Goal: Task Accomplishment & Management: Manage account settings

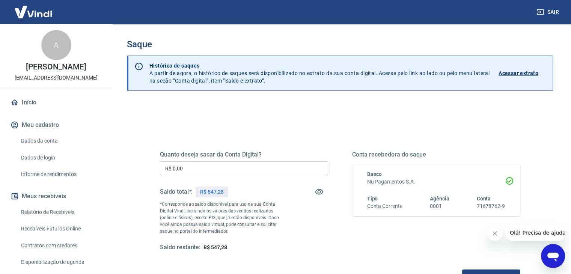
drag, startPoint x: 335, startPoint y: 0, endPoint x: 282, endPoint y: 107, distance: 119.1
click at [282, 107] on div "Quanto deseja sacar da Conta Digital? R$ 0,00 ​ Saldo total*: R$ 547,28 *Corres…" at bounding box center [340, 237] width 426 height 268
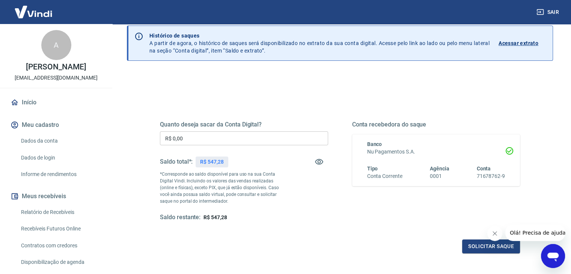
scroll to position [75, 0]
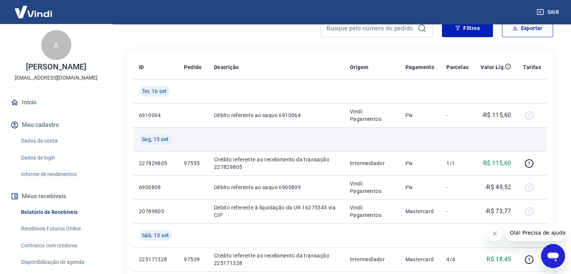
scroll to position [113, 0]
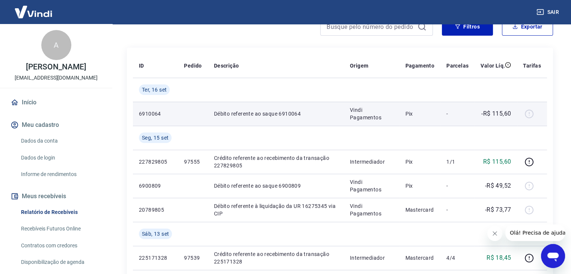
click at [528, 116] on div at bounding box center [532, 114] width 18 height 12
click at [527, 116] on div at bounding box center [532, 114] width 18 height 12
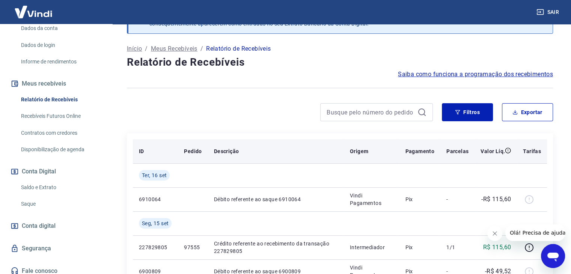
scroll to position [75, 0]
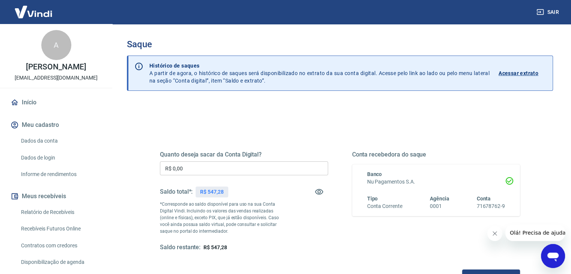
click at [237, 168] on input "R$ 0,00" at bounding box center [244, 168] width 168 height 14
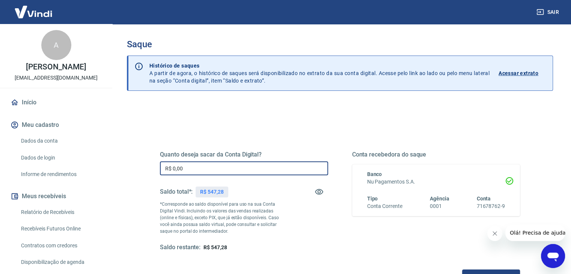
click at [237, 168] on input "R$ 0,00" at bounding box center [244, 168] width 168 height 14
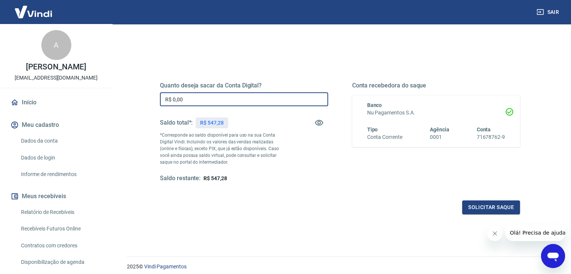
scroll to position [97, 0]
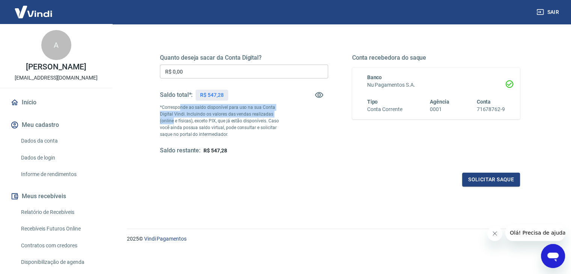
drag, startPoint x: 180, startPoint y: 107, endPoint x: 290, endPoint y: 111, distance: 110.4
click at [290, 111] on div "Quanto deseja sacar da Conta Digital? R$ 0,00 ​ Saldo total*: R$ 547,28 *Corres…" at bounding box center [244, 104] width 168 height 101
click at [208, 97] on p "R$ 547,28" at bounding box center [212, 95] width 24 height 8
click at [207, 74] on input "R$ 0,00" at bounding box center [244, 72] width 168 height 14
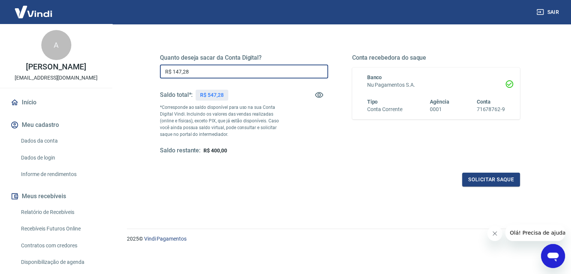
drag, startPoint x: 187, startPoint y: 69, endPoint x: 164, endPoint y: 72, distance: 22.6
click at [164, 72] on input "R$ 147,28" at bounding box center [244, 72] width 168 height 14
type input "R$ 147,28"
click at [490, 177] on button "Solicitar saque" at bounding box center [491, 180] width 58 height 14
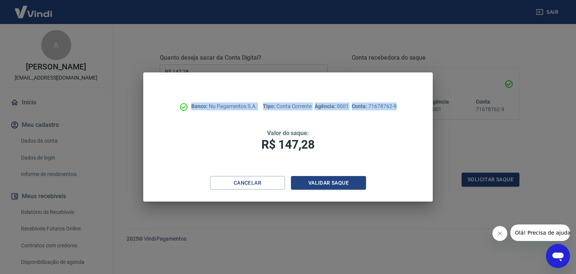
drag, startPoint x: 189, startPoint y: 111, endPoint x: 409, endPoint y: 109, distance: 219.9
click at [409, 109] on div "Banco: Nu Pagamentos S.A. Tipo: Conta Corrente Agência: 0001 Conta: 71678762-9 …" at bounding box center [287, 124] width 289 height 104
click at [264, 185] on button "Cancelar" at bounding box center [247, 183] width 75 height 14
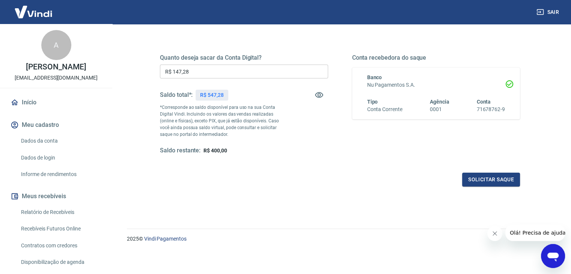
click at [217, 95] on p "R$ 547,28" at bounding box center [212, 95] width 24 height 8
drag, startPoint x: 170, startPoint y: 108, endPoint x: 248, endPoint y: 116, distance: 78.4
click at [248, 116] on p "*Corresponde ao saldo disponível para uso na sua Conta Digital Vindi. Incluindo…" at bounding box center [223, 121] width 126 height 34
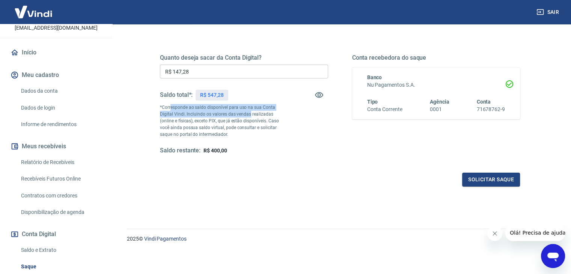
scroll to position [125, 0]
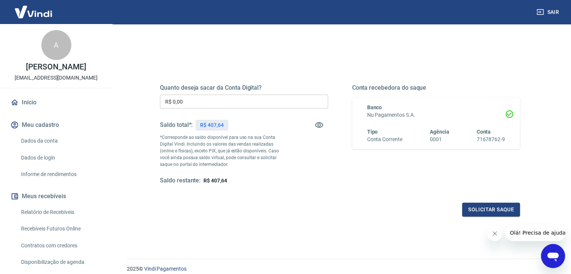
scroll to position [75, 0]
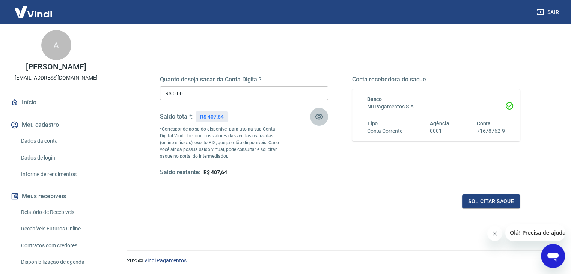
click at [315, 114] on icon "button" at bounding box center [318, 116] width 9 height 9
click at [316, 119] on icon "button" at bounding box center [318, 116] width 9 height 9
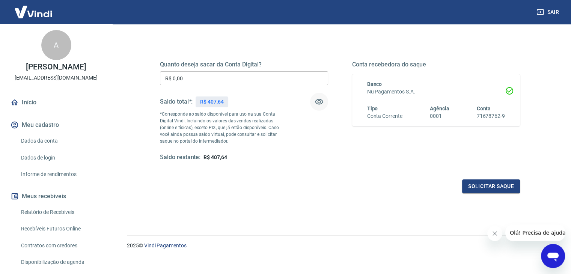
scroll to position [97, 0]
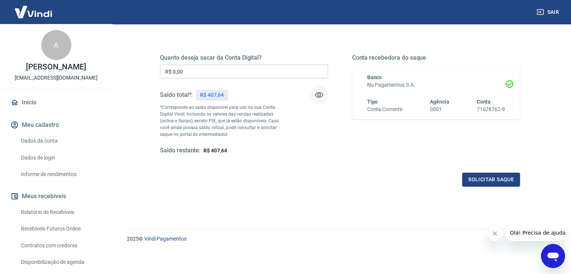
click at [71, 219] on link "Relatório de Recebíveis" at bounding box center [60, 211] width 85 height 15
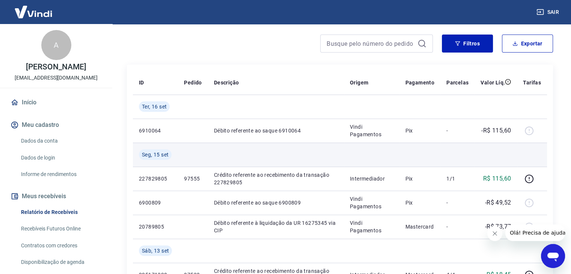
scroll to position [113, 0]
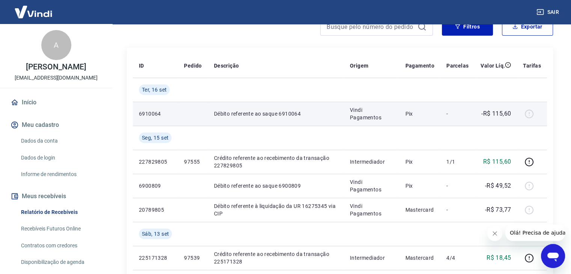
click at [378, 118] on p "Vindi Pagamentos" at bounding box center [371, 113] width 43 height 15
click at [152, 107] on td "6910064" at bounding box center [155, 114] width 45 height 24
click at [259, 112] on p "Débito referente ao saque 6910064" at bounding box center [276, 114] width 124 height 8
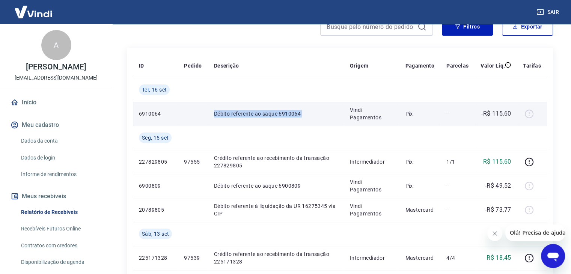
click at [259, 112] on p "Débito referente ao saque 6910064" at bounding box center [276, 114] width 124 height 8
click at [383, 112] on p "Vindi Pagamentos" at bounding box center [371, 113] width 43 height 15
click at [422, 112] on p "Pix" at bounding box center [419, 114] width 29 height 8
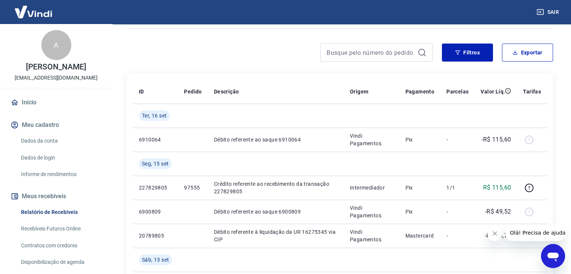
scroll to position [75, 0]
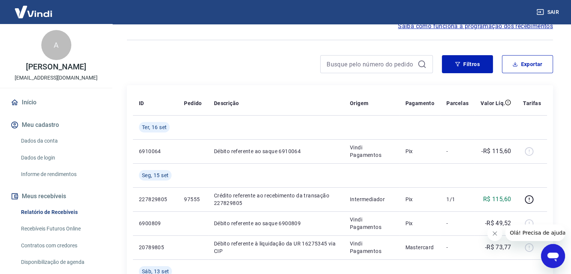
click at [553, 249] on icon "Abrir janela de mensagens" at bounding box center [553, 256] width 14 height 14
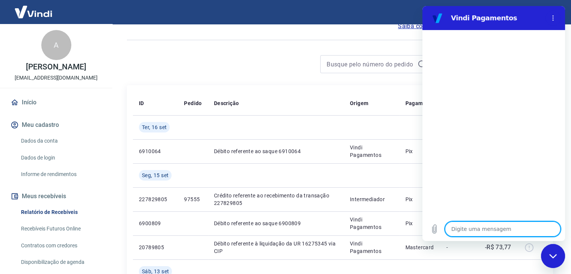
click at [477, 232] on textarea at bounding box center [503, 228] width 116 height 15
type textarea "B"
type textarea "x"
type textarea "Bo"
type textarea "x"
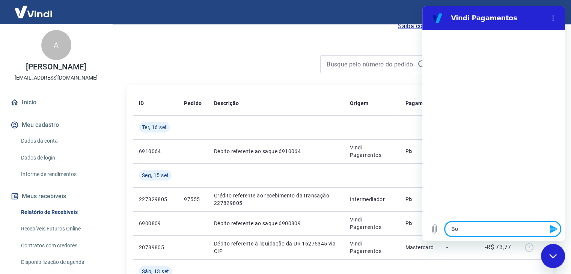
type textarea "Bom"
type textarea "x"
type textarea "Bom"
type textarea "x"
type textarea "Bom d"
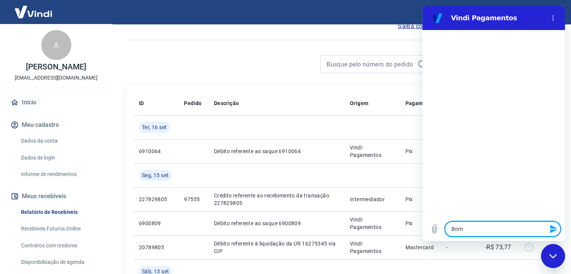
type textarea "x"
type textarea "Bom di"
type textarea "x"
type textarea "Bom dia"
type textarea "x"
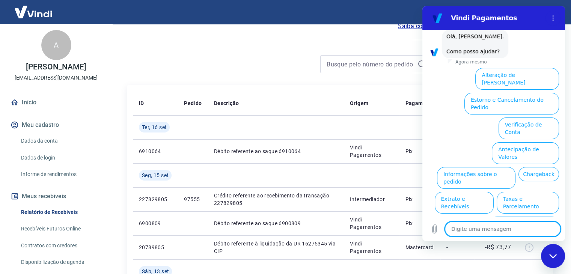
scroll to position [44, 0]
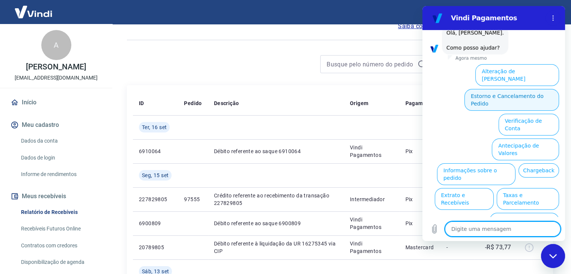
click at [493, 90] on button "Estorno e Cancelamento do Pedido" at bounding box center [511, 100] width 95 height 22
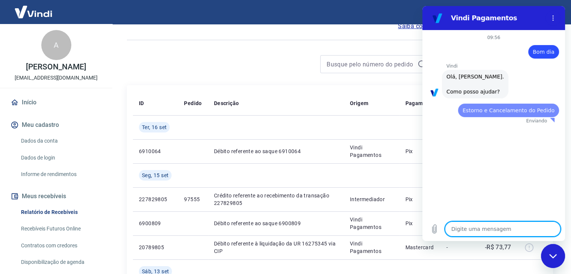
scroll to position [0, 0]
type textarea "x"
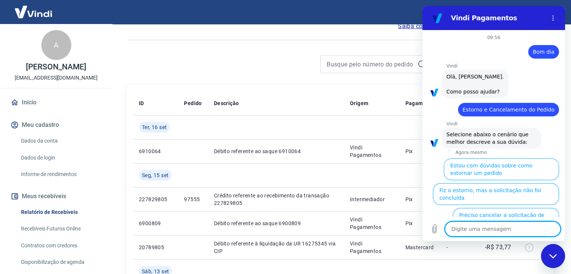
scroll to position [66, 0]
